Goal: Task Accomplishment & Management: Manage account settings

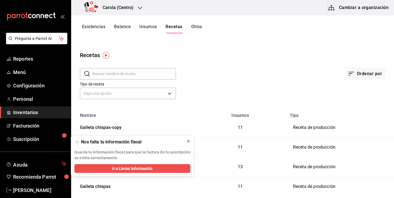
click at [188, 142] on icon at bounding box center [188, 141] width 4 height 4
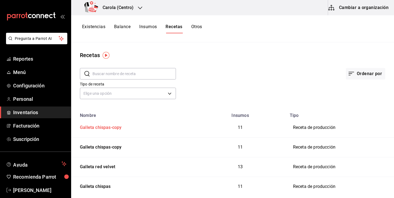
click at [119, 126] on div "Galleta chispas-copy" at bounding box center [100, 127] width 44 height 8
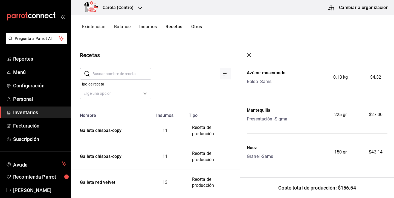
scroll to position [117, 0]
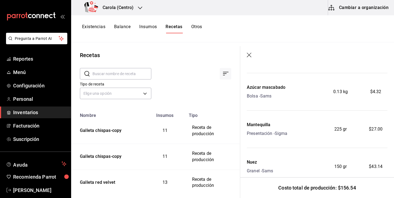
click at [247, 56] on icon "button" at bounding box center [249, 55] width 5 height 5
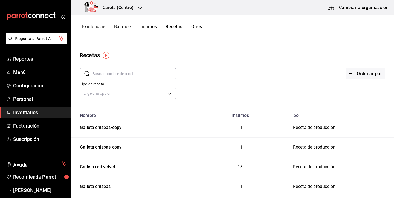
click at [366, 10] on button "Cambiar a organización" at bounding box center [359, 7] width 62 height 15
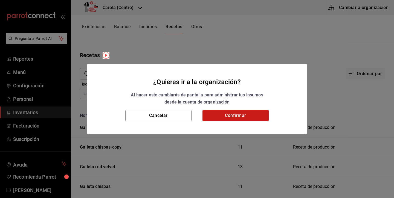
click at [255, 113] on button "Confirmar" at bounding box center [235, 115] width 66 height 11
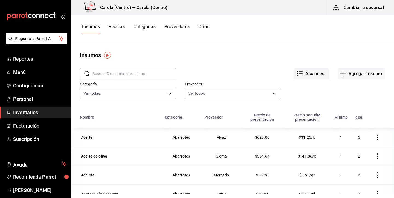
click at [120, 30] on button "Recetas" at bounding box center [117, 28] width 16 height 9
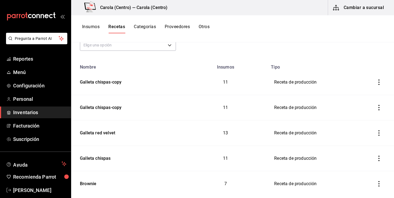
scroll to position [49, 0]
click at [117, 81] on div "Galleta chispas-copy" at bounding box center [100, 81] width 44 height 8
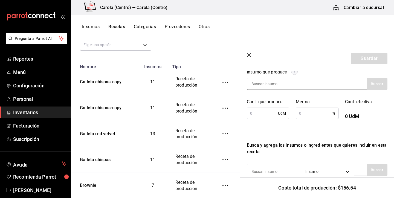
scroll to position [88, 0]
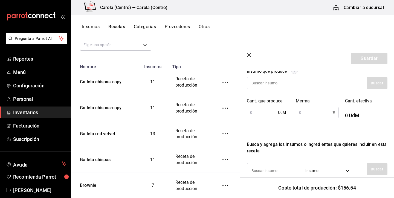
type input "Galleta cocoa"
click at [263, 114] on input "text" at bounding box center [262, 112] width 31 height 11
type input "8.7"
click at [310, 115] on input "text" at bounding box center [314, 112] width 36 height 11
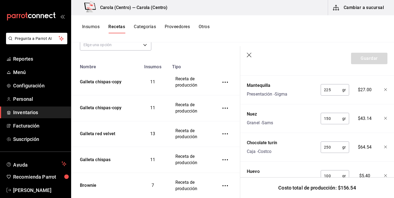
scroll to position [264, 0]
type input "3"
click at [385, 148] on icon "button" at bounding box center [385, 147] width 3 height 3
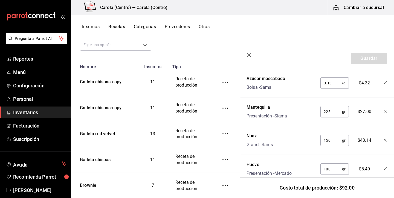
scroll to position [244, 0]
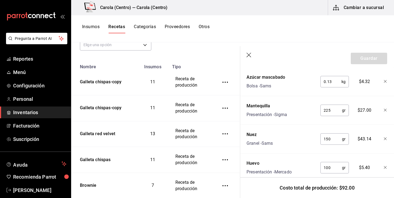
click at [385, 138] on icon "button" at bounding box center [385, 139] width 3 height 3
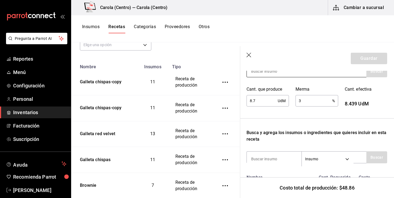
scroll to position [105, 0]
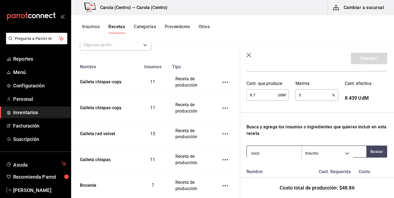
type input "cocoa"
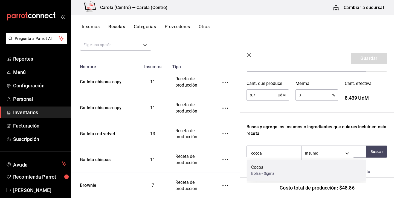
click at [269, 165] on div "Cocoa" at bounding box center [263, 167] width 24 height 7
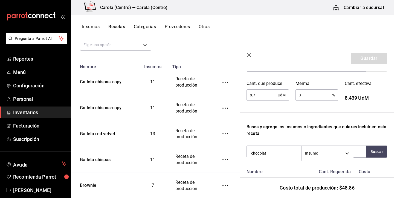
type input "chocolate"
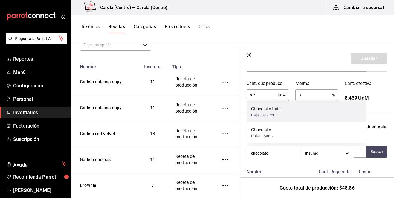
click at [284, 113] on div "Chocolate turín Caja - Costco" at bounding box center [307, 111] width 120 height 21
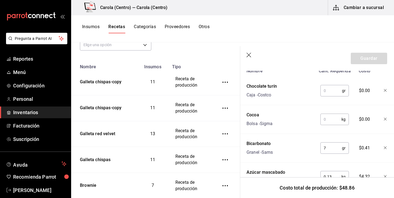
scroll to position [204, 0]
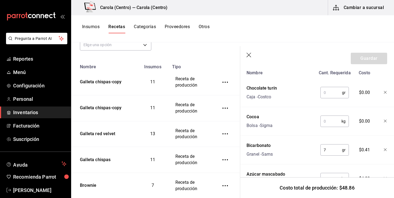
click at [331, 92] on input "text" at bounding box center [331, 92] width 22 height 11
type input "150"
click at [330, 120] on input "text" at bounding box center [330, 121] width 21 height 11
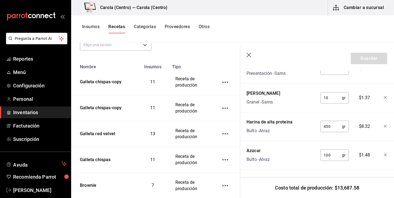
scroll to position [429, 0]
type input "50"
click at [331, 129] on input "450" at bounding box center [331, 126] width 22 height 11
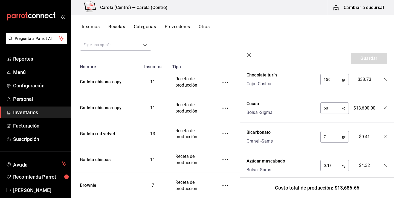
scroll to position [217, 0]
type input "400"
click at [323, 108] on input "50" at bounding box center [331, 108] width 21 height 11
type input "0.050"
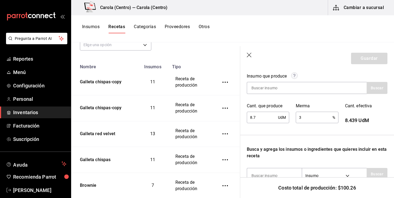
scroll to position [81, 0]
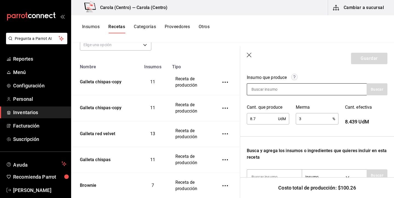
click at [332, 89] on div at bounding box center [307, 89] width 120 height 12
click at [296, 92] on input at bounding box center [274, 89] width 55 height 11
type input "galleta"
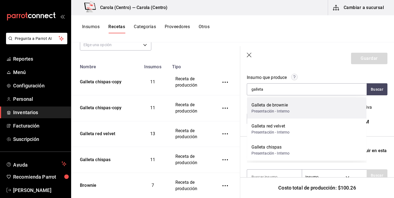
click at [298, 112] on div "Galleta de brownie Presentación - Interno" at bounding box center [307, 108] width 120 height 21
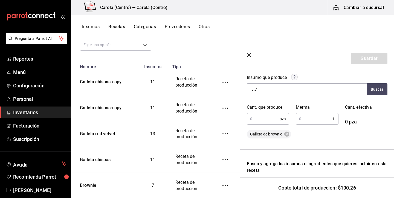
type input "8.7"
click at [313, 119] on input "text" at bounding box center [314, 118] width 36 height 11
type input "3"
click at [277, 90] on input "8.7" at bounding box center [274, 89] width 55 height 11
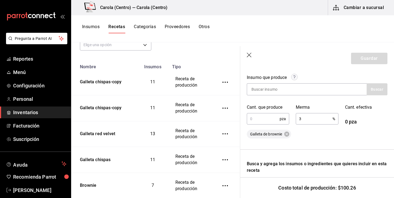
click at [259, 122] on input "text" at bounding box center [263, 118] width 33 height 11
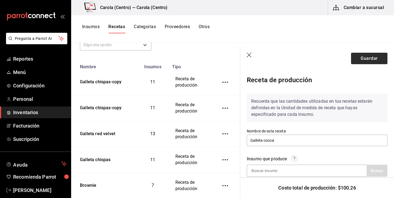
scroll to position [0, 0]
type input "8.7"
click at [360, 63] on button "Guardar" at bounding box center [369, 58] width 36 height 11
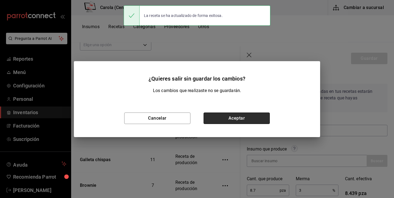
click at [249, 120] on button "Aceptar" at bounding box center [236, 118] width 66 height 11
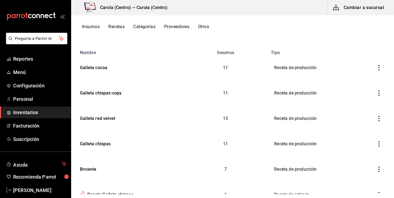
scroll to position [67, 0]
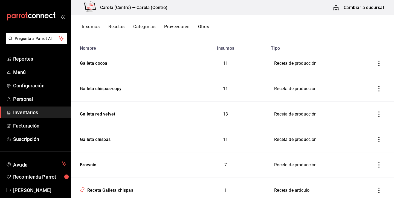
click at [377, 88] on icon "inventoriesTable" at bounding box center [378, 88] width 5 height 5
click at [354, 96] on span "Eliminar" at bounding box center [357, 96] width 24 height 7
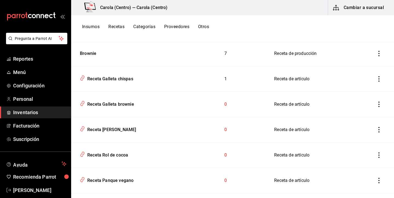
scroll to position [162, 0]
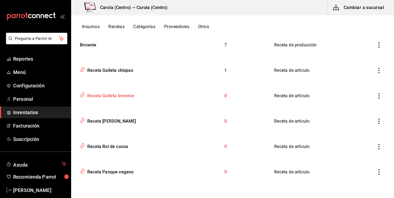
click at [122, 94] on div "Receta Galleta brownie" at bounding box center [109, 95] width 49 height 8
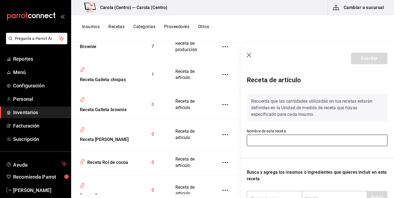
type input "Receta Galleta brownie"
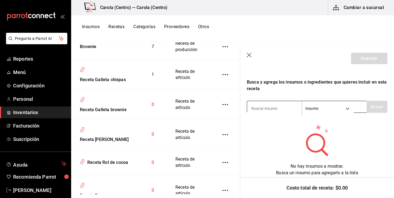
scroll to position [90, 0]
type input "galleta"
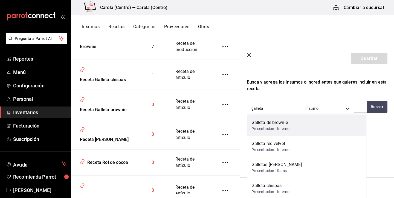
click at [292, 124] on div "Galleta de brownie Presentación - Interno" at bounding box center [307, 125] width 120 height 21
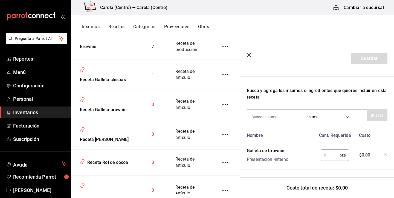
click at [338, 157] on input "text" at bounding box center [330, 155] width 19 height 11
type input "1"
click at [377, 57] on button "Guardar" at bounding box center [369, 58] width 36 height 11
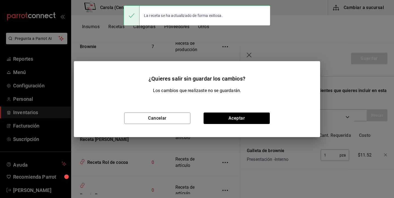
scroll to position [72, 0]
click at [252, 118] on button "Aceptar" at bounding box center [236, 118] width 66 height 11
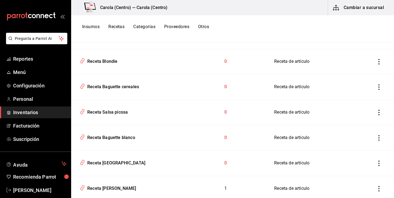
scroll to position [716, 0]
